Goal: Transaction & Acquisition: Purchase product/service

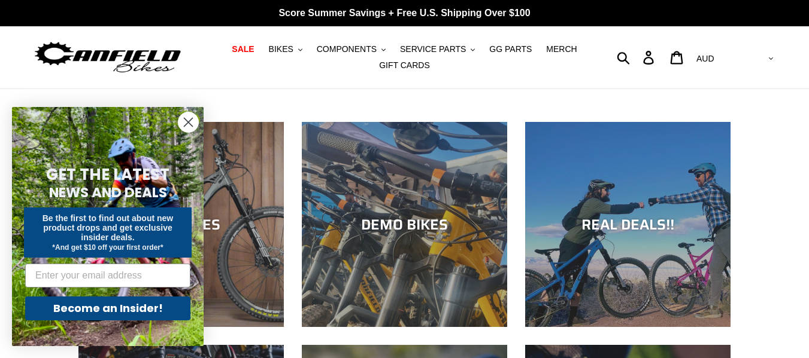
drag, startPoint x: 183, startPoint y: 120, endPoint x: 190, endPoint y: 114, distance: 9.8
click at [183, 120] on circle "Close dialog" at bounding box center [188, 123] width 20 height 20
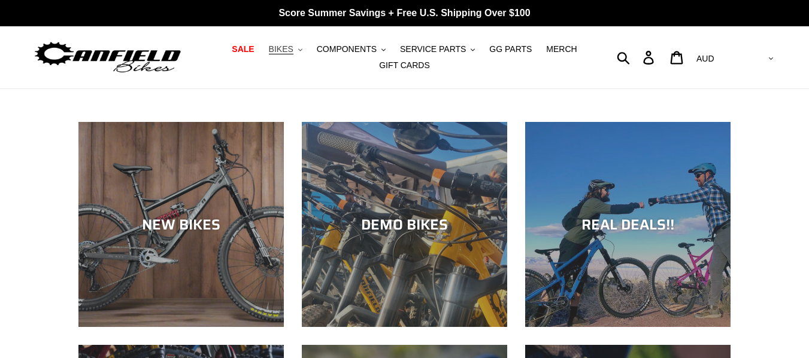
click at [303, 54] on button "BIKES .cls-1{fill:#231f20}" at bounding box center [285, 49] width 45 height 16
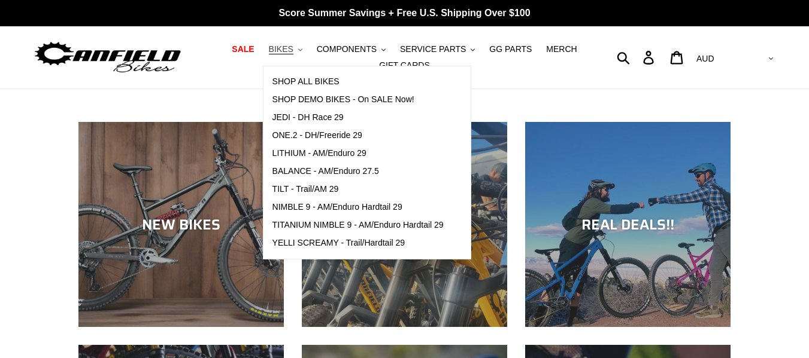
click at [293, 49] on span "BIKES" at bounding box center [281, 49] width 25 height 10
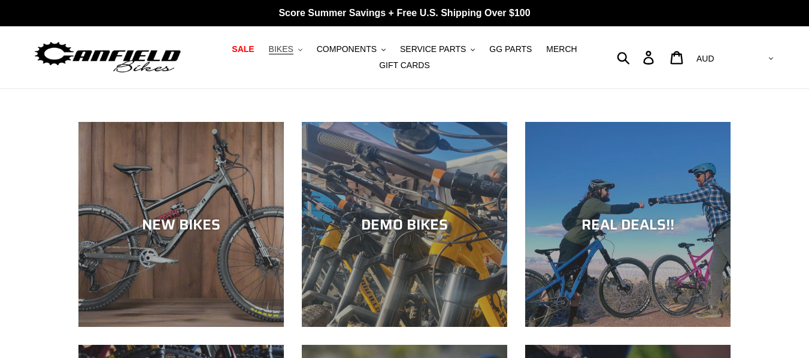
click at [293, 48] on span "BIKES" at bounding box center [281, 49] width 25 height 10
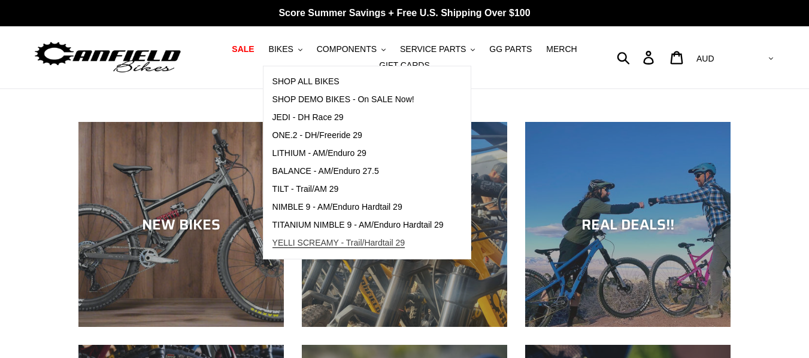
click at [309, 248] on span "YELLI SCREAMY - Trail/Hardtail 29" at bounding box center [338, 243] width 133 height 10
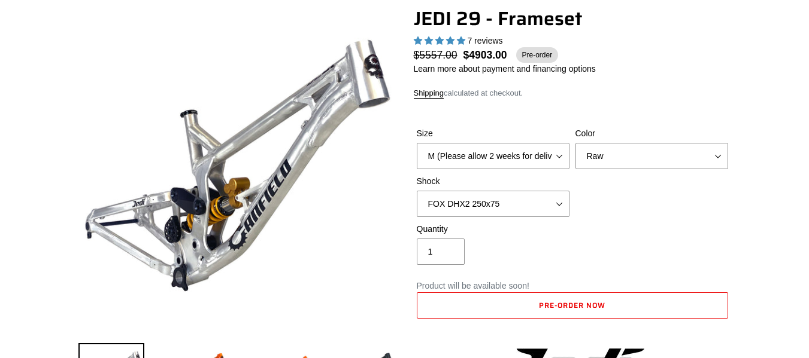
scroll to position [120, 0]
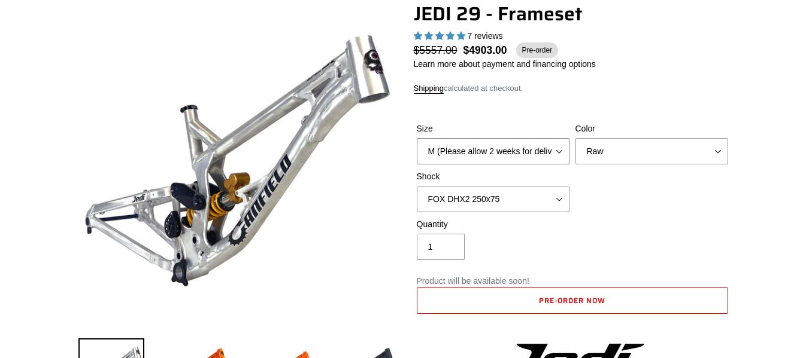
click at [562, 150] on select "M (Please allow 2 weeks for delivery) L (Please allow 2 weeks for delivery) XL" at bounding box center [493, 151] width 153 height 26
select select "XL"
click at [417, 138] on select "M (Please allow 2 weeks for delivery) L (Please allow 2 weeks for delivery) XL" at bounding box center [493, 151] width 153 height 26
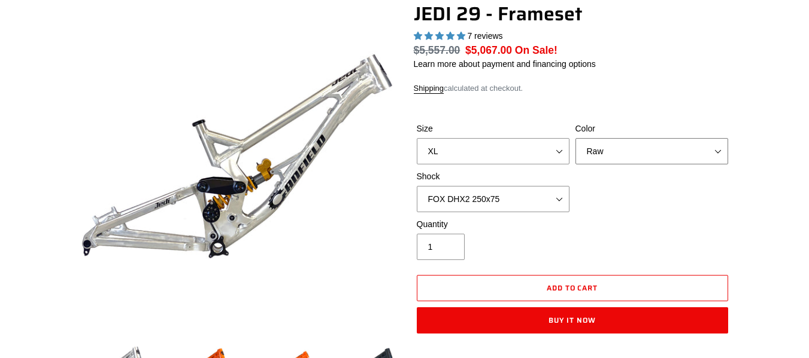
click at [716, 155] on select "Orange Raw Stealth Black" at bounding box center [651, 151] width 153 height 26
click at [710, 154] on select "Orange Raw Stealth Black" at bounding box center [651, 151] width 153 height 26
click at [658, 148] on select "Orange Raw Stealth Black" at bounding box center [651, 151] width 153 height 26
click at [575, 138] on select "Orange Raw Stealth Black" at bounding box center [651, 151] width 153 height 26
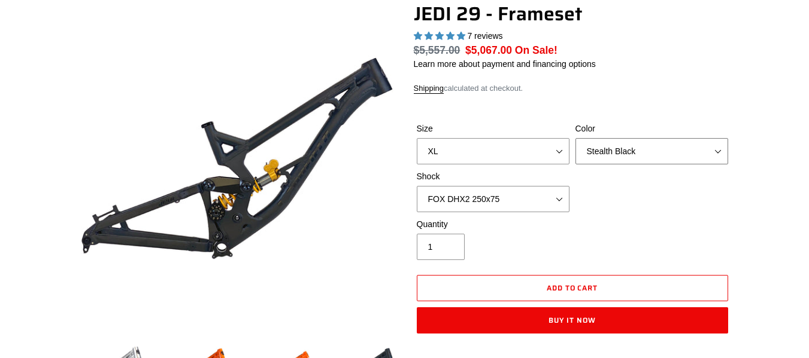
click at [639, 152] on select "Orange Raw Stealth Black" at bounding box center [651, 151] width 153 height 26
select select "Raw"
click at [575, 138] on select "Orange Raw Stealth Black" at bounding box center [651, 151] width 153 height 26
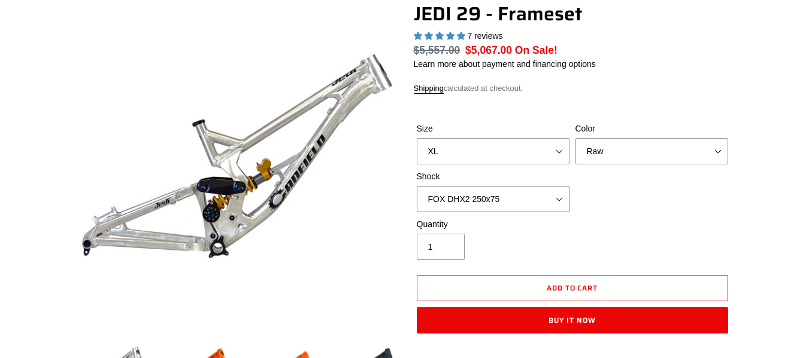
click at [558, 196] on select "No Shock FOX DHX2 250x75 RockShox Vivid Ultimate DH 250x75 EXT e-Storia LOX V3" at bounding box center [493, 199] width 153 height 26
click at [558, 198] on select "No Shock FOX DHX2 250x75 RockShox Vivid Ultimate DH 250x75 EXT e-Storia LOX V3" at bounding box center [493, 199] width 153 height 26
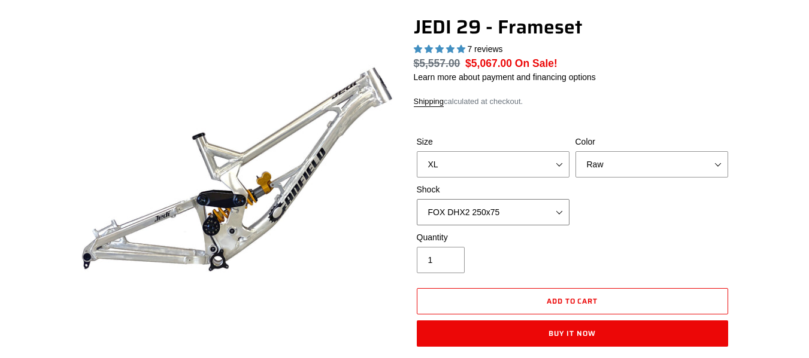
scroll to position [60, 0]
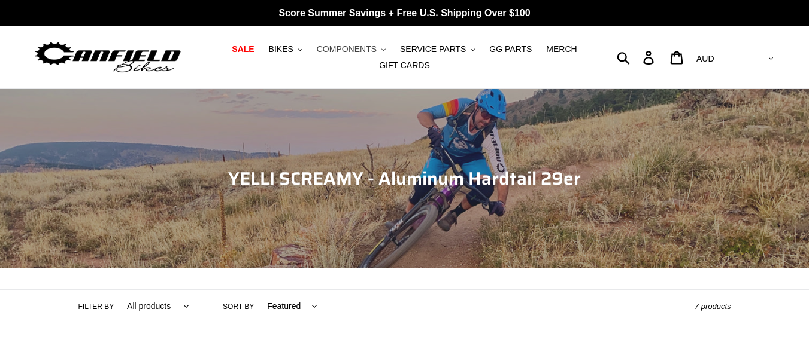
click at [362, 52] on span "COMPONENTS" at bounding box center [347, 49] width 60 height 10
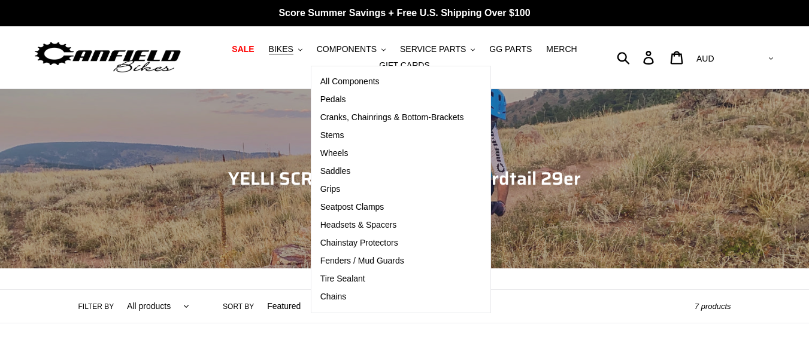
click at [605, 45] on div "Submit Search Log in Cart 0 items Currency AED AFN ALL AMD ANG AUD AWG AZN BAM …" at bounding box center [683, 58] width 186 height 26
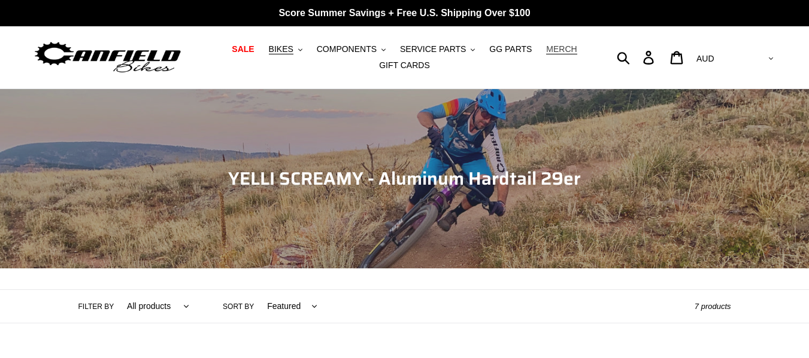
click at [558, 48] on span "MERCH" at bounding box center [561, 49] width 31 height 10
